Goal: Navigation & Orientation: Find specific page/section

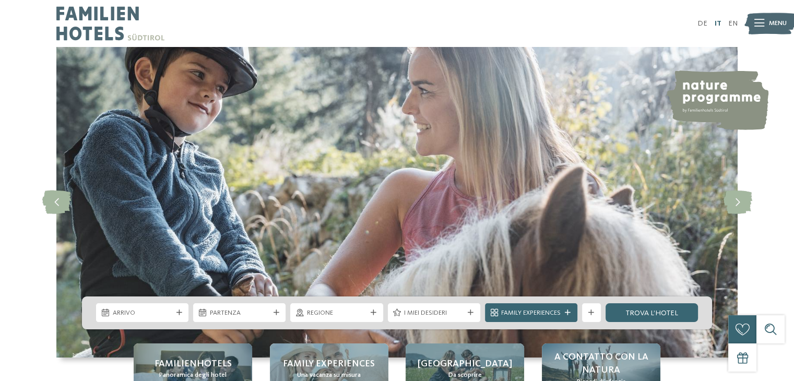
click at [717, 23] on link "IT" at bounding box center [717, 23] width 7 height 7
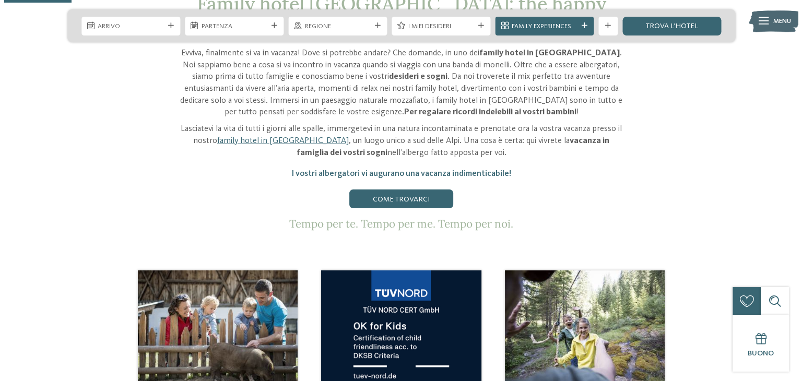
scroll to position [365, 0]
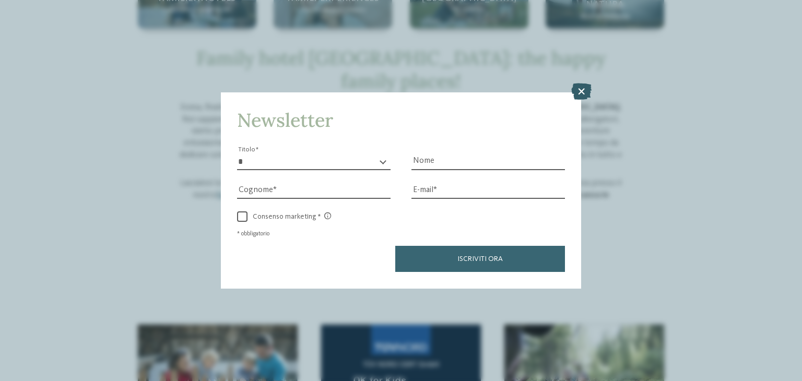
click at [580, 87] on icon at bounding box center [581, 92] width 20 height 17
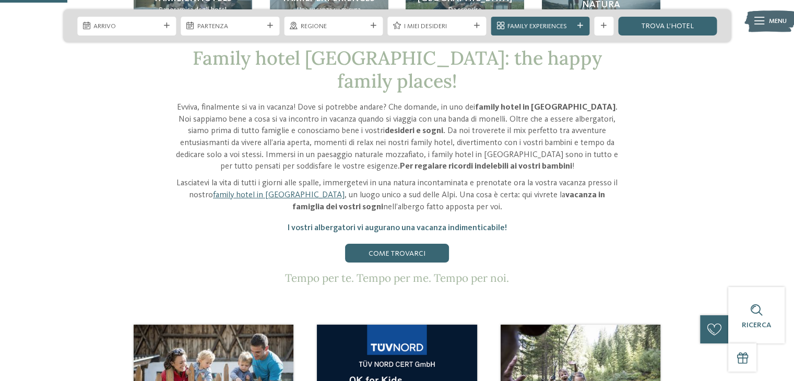
click at [760, 20] on icon at bounding box center [759, 20] width 10 height 7
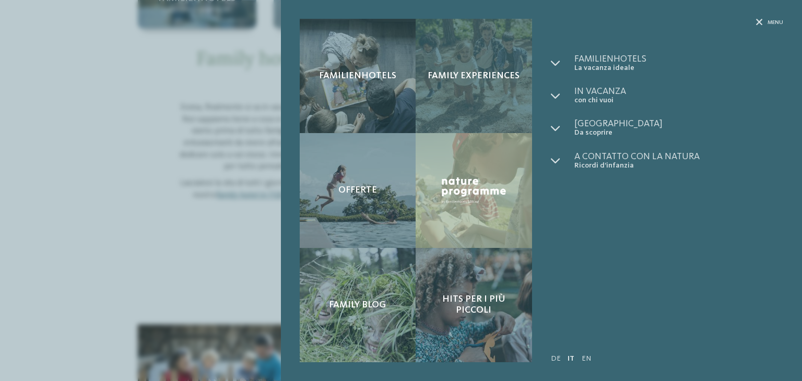
click at [514, 70] on span "Family experiences" at bounding box center [473, 75] width 92 height 11
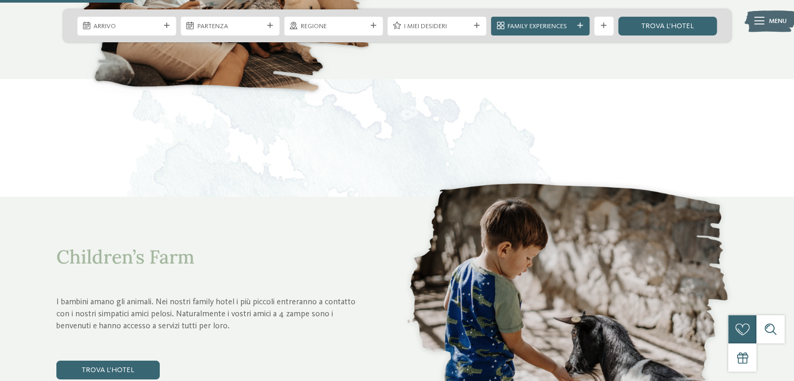
scroll to position [835, 0]
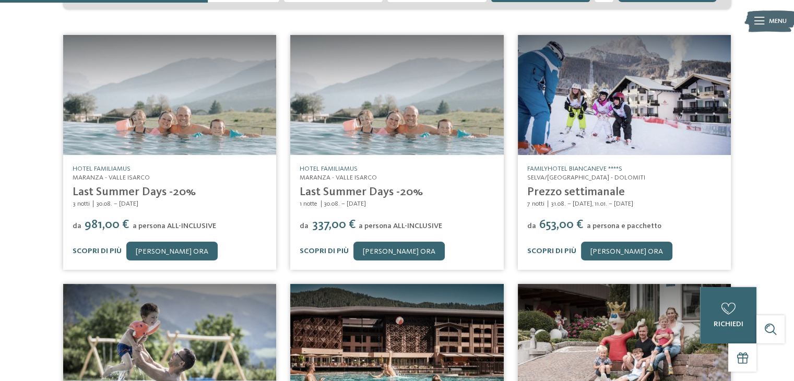
scroll to position [261, 0]
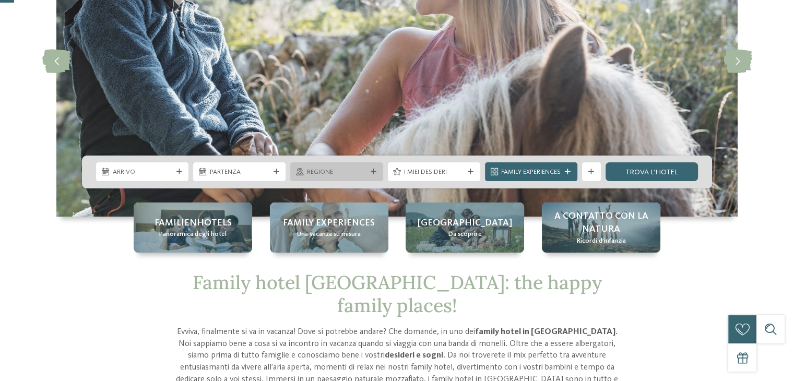
scroll to position [157, 0]
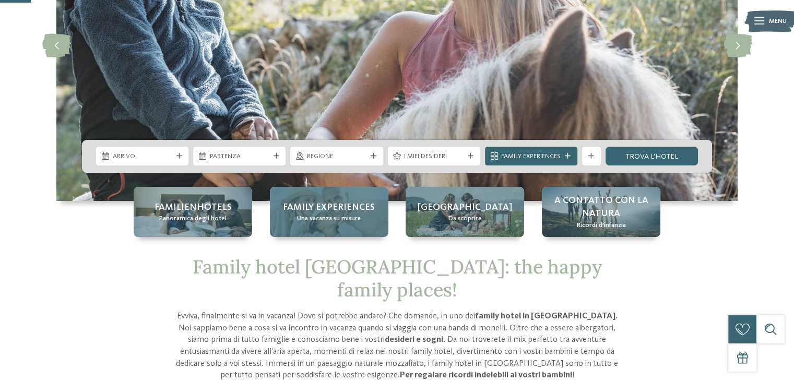
click at [319, 201] on span "Family experiences" at bounding box center [329, 207] width 92 height 13
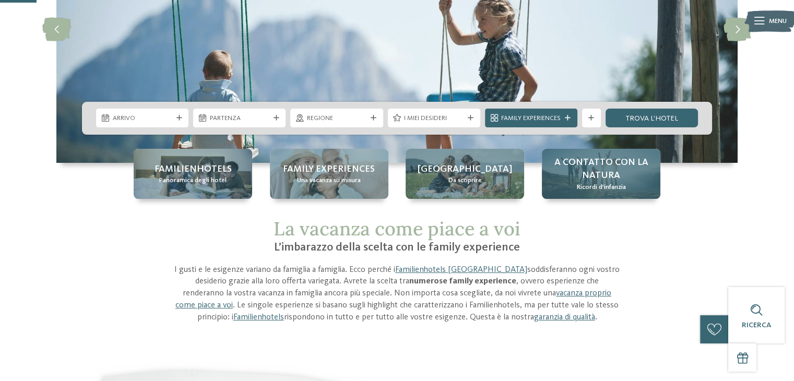
scroll to position [192, 0]
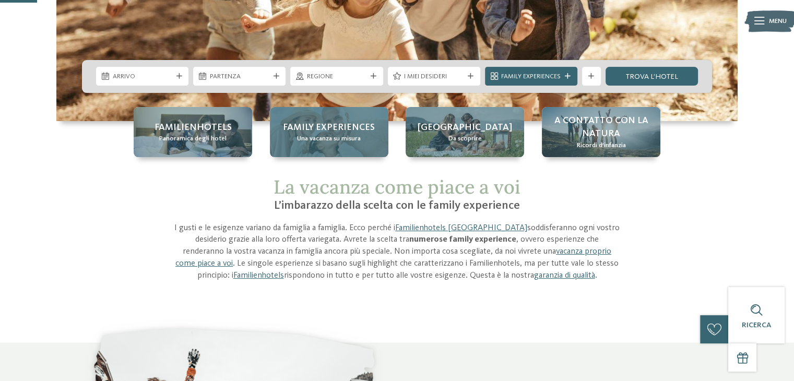
click at [321, 135] on span "Una vacanza su misura" at bounding box center [329, 138] width 64 height 9
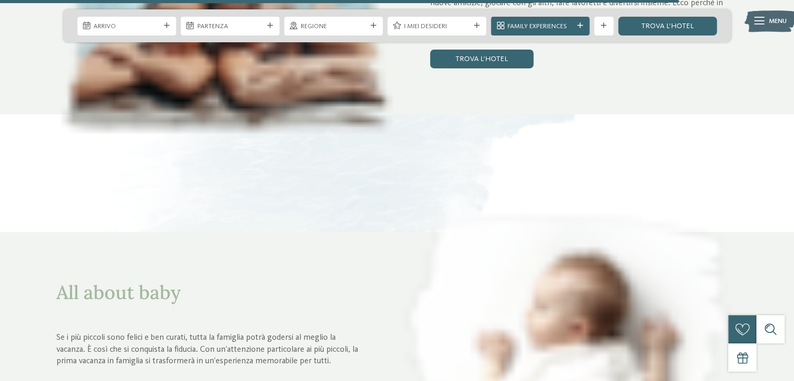
scroll to position [3494, 0]
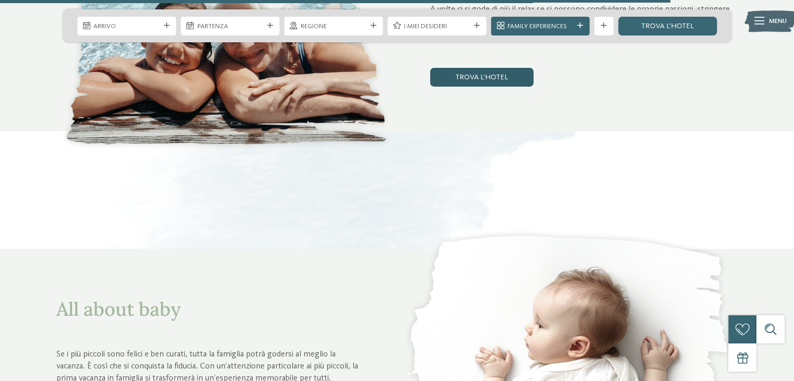
click at [494, 75] on link "trova l’hotel" at bounding box center [481, 77] width 103 height 19
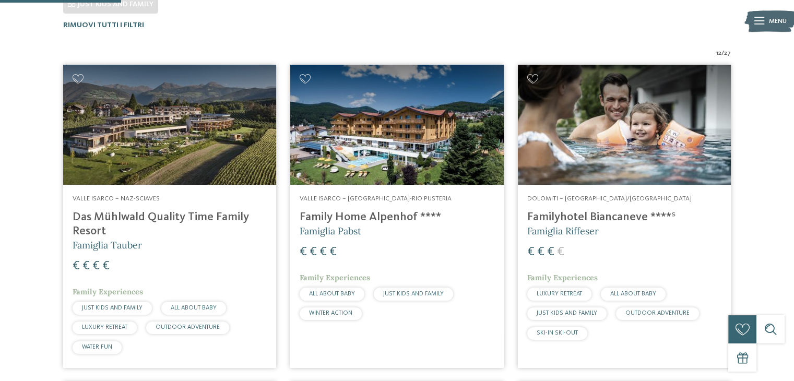
scroll to position [93, 0]
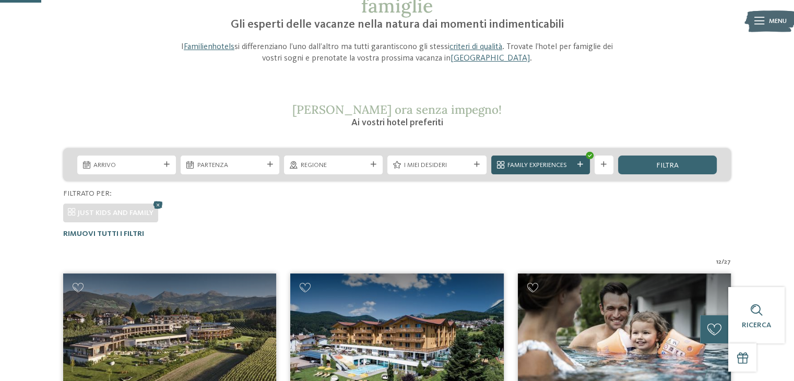
click at [537, 162] on span "Family Experiences" at bounding box center [540, 165] width 66 height 9
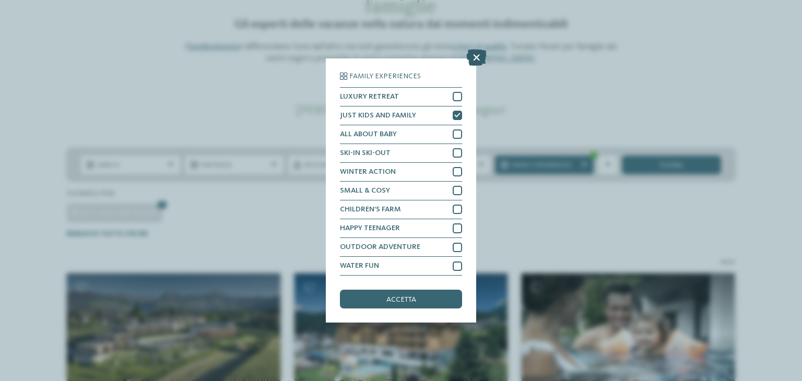
click at [475, 56] on icon at bounding box center [476, 57] width 20 height 17
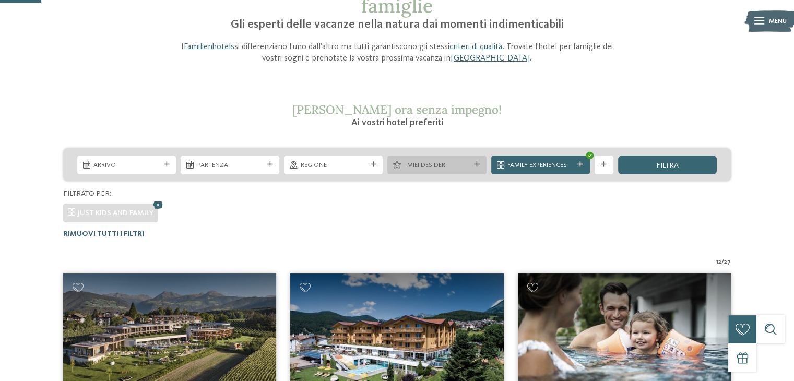
click at [428, 159] on div "I miei desideri" at bounding box center [436, 165] width 99 height 19
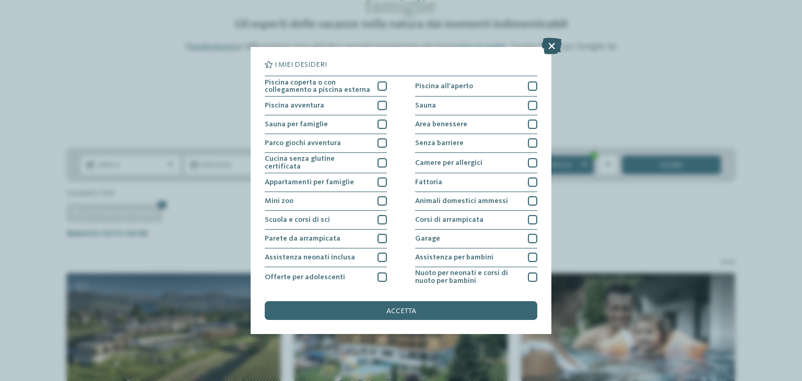
click at [553, 44] on icon at bounding box center [551, 46] width 20 height 17
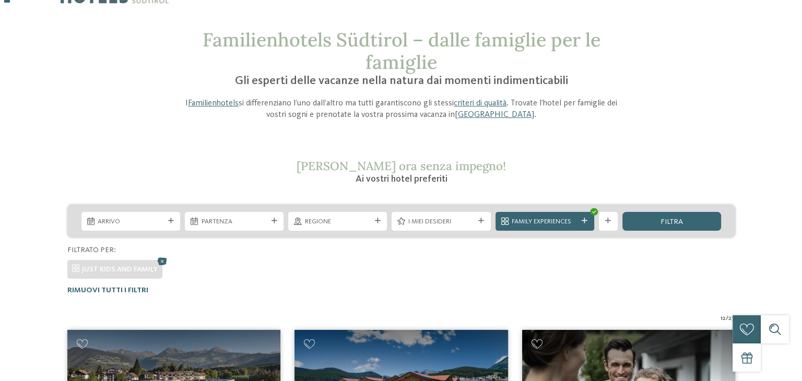
scroll to position [0, 0]
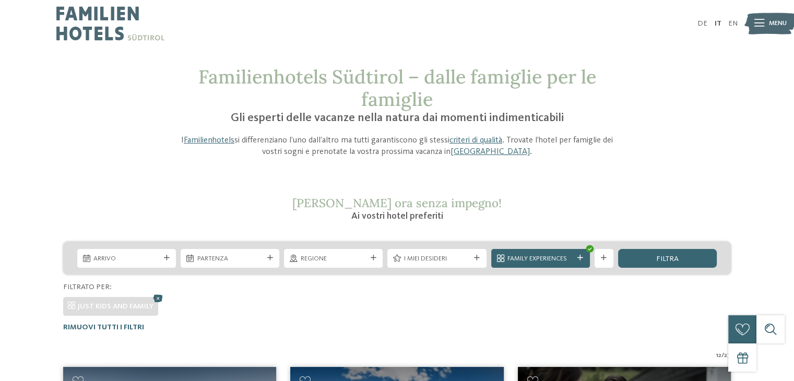
click at [771, 22] on span "Menu" at bounding box center [778, 23] width 18 height 9
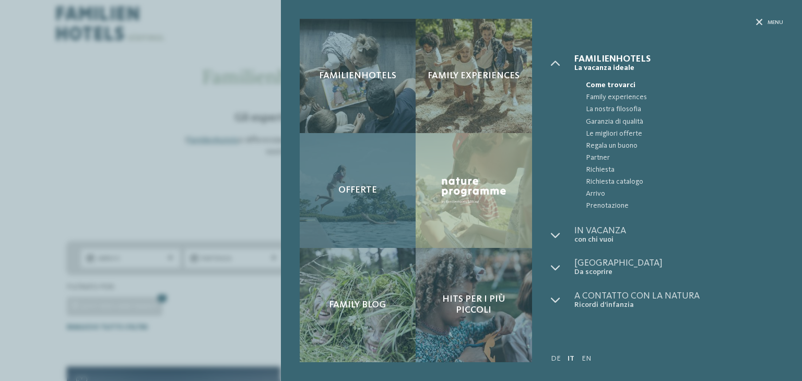
click at [356, 181] on div "Offerte" at bounding box center [358, 190] width 116 height 114
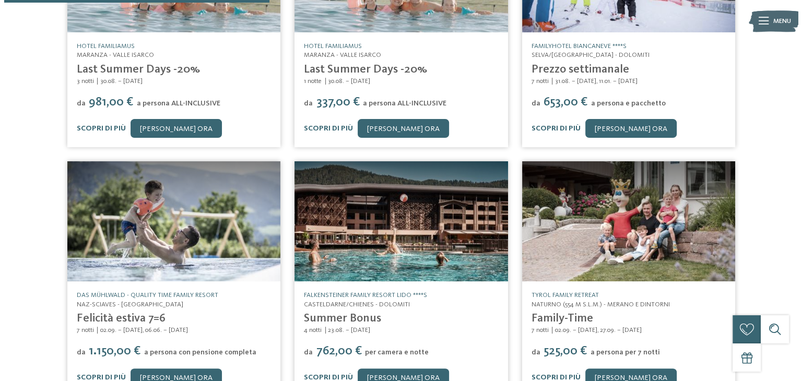
scroll to position [348, 0]
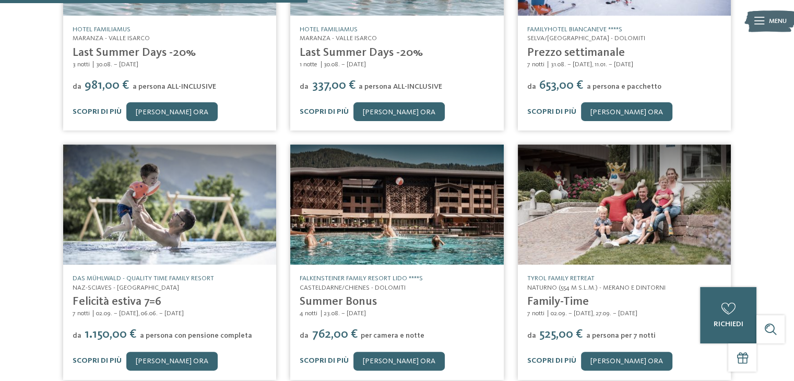
click at [762, 22] on icon at bounding box center [759, 20] width 10 height 7
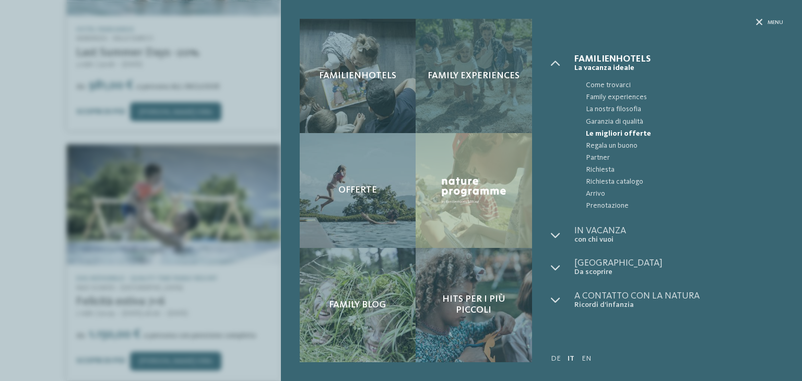
click at [477, 75] on span "Family experiences" at bounding box center [473, 75] width 92 height 11
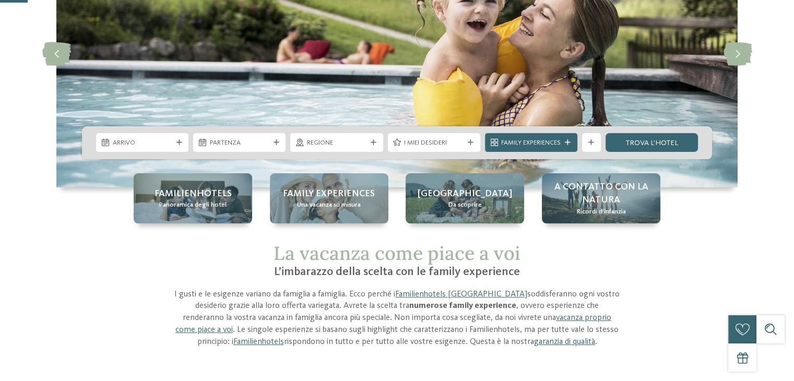
scroll to position [157, 0]
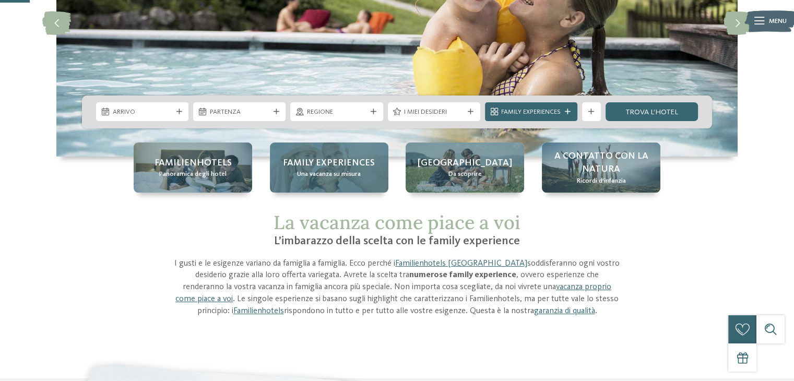
click at [357, 175] on span "Una vacanza su misura" at bounding box center [329, 174] width 64 height 9
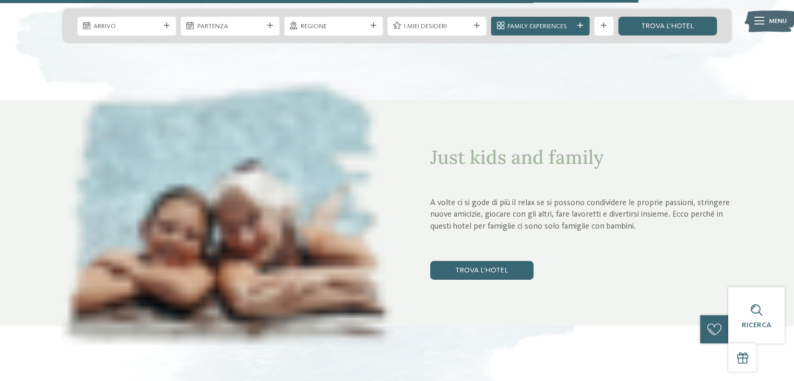
scroll to position [3384, 0]
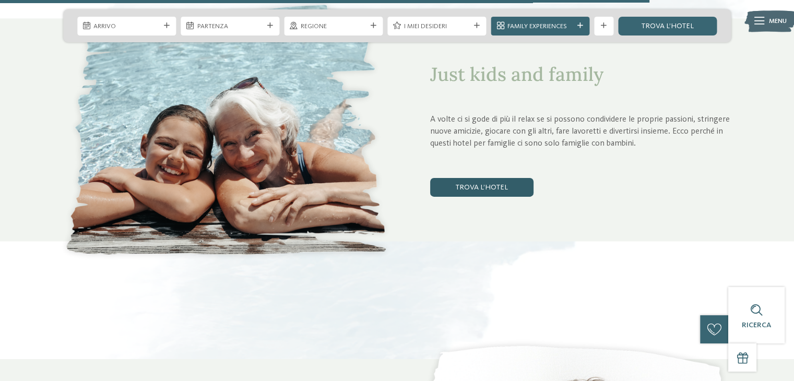
click at [481, 188] on link "trova l’hotel" at bounding box center [481, 187] width 103 height 19
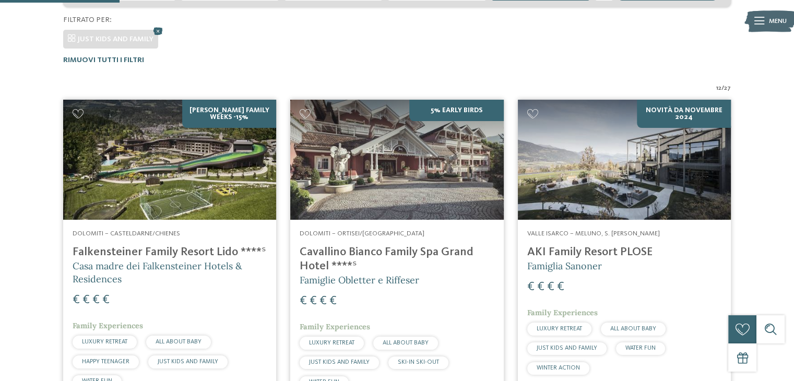
scroll to position [313, 0]
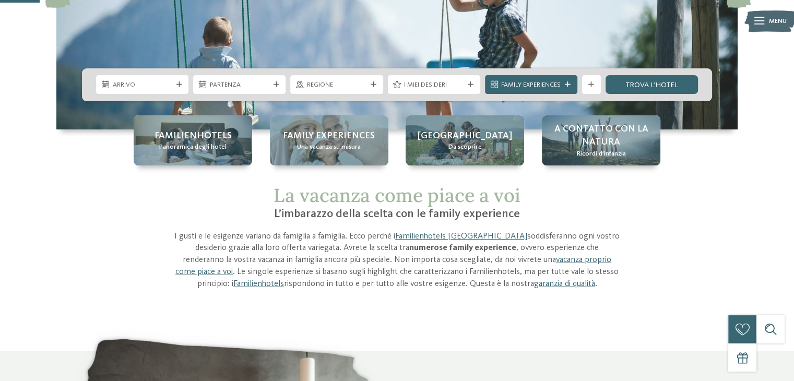
scroll to position [209, 0]
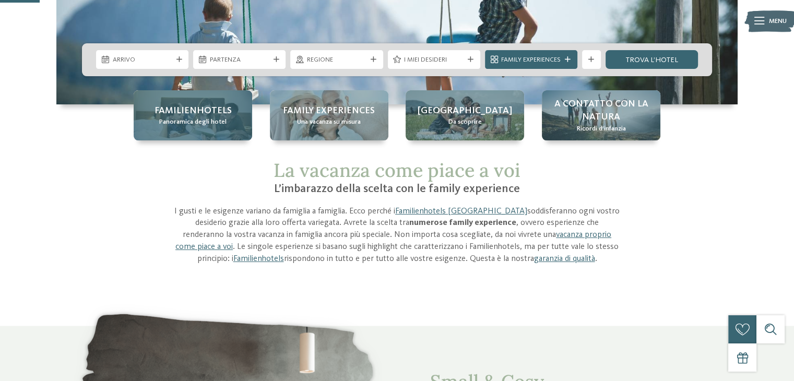
click at [207, 109] on span "Familienhotels" at bounding box center [192, 110] width 77 height 13
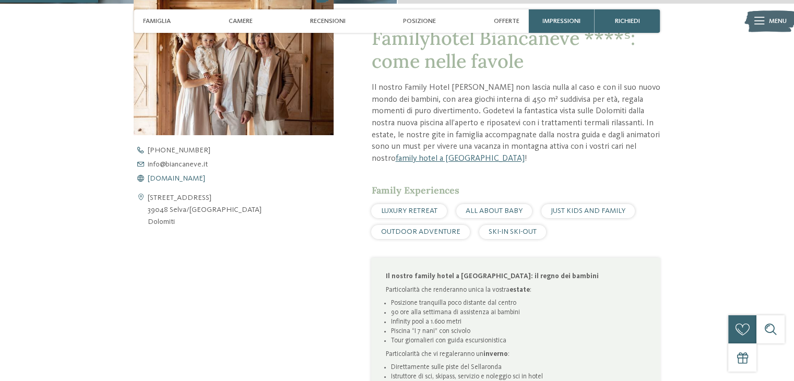
scroll to position [365, 0]
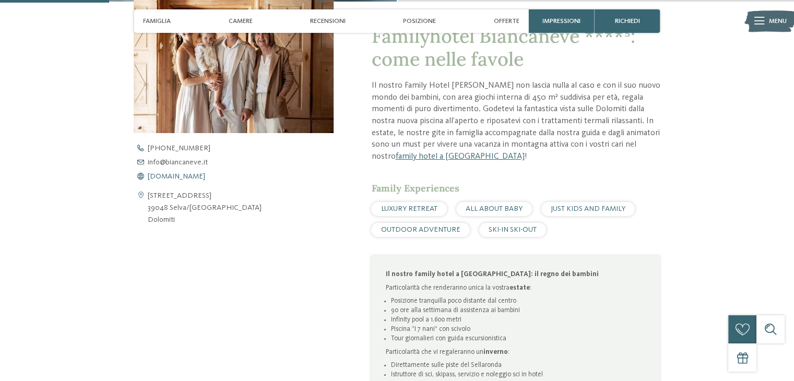
click at [152, 174] on span "www.biancaneve.it" at bounding box center [176, 176] width 57 height 7
